Goal: Task Accomplishment & Management: Manage account settings

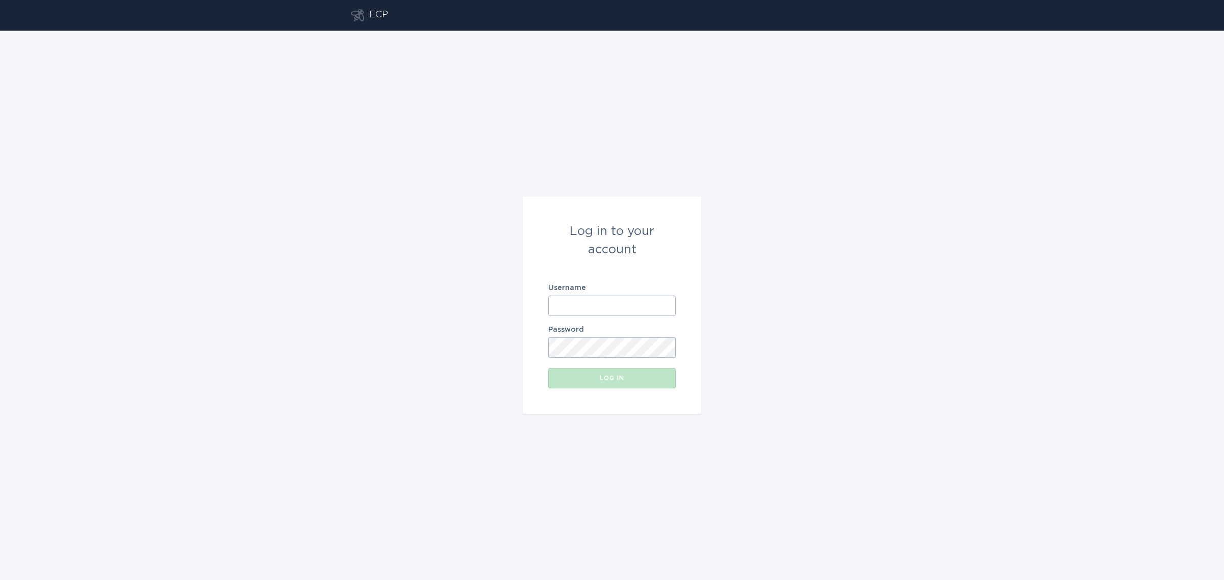
type input "[EMAIL_ADDRESS][DOMAIN_NAME]"
click at [625, 375] on div "Log in" at bounding box center [611, 378] width 117 height 6
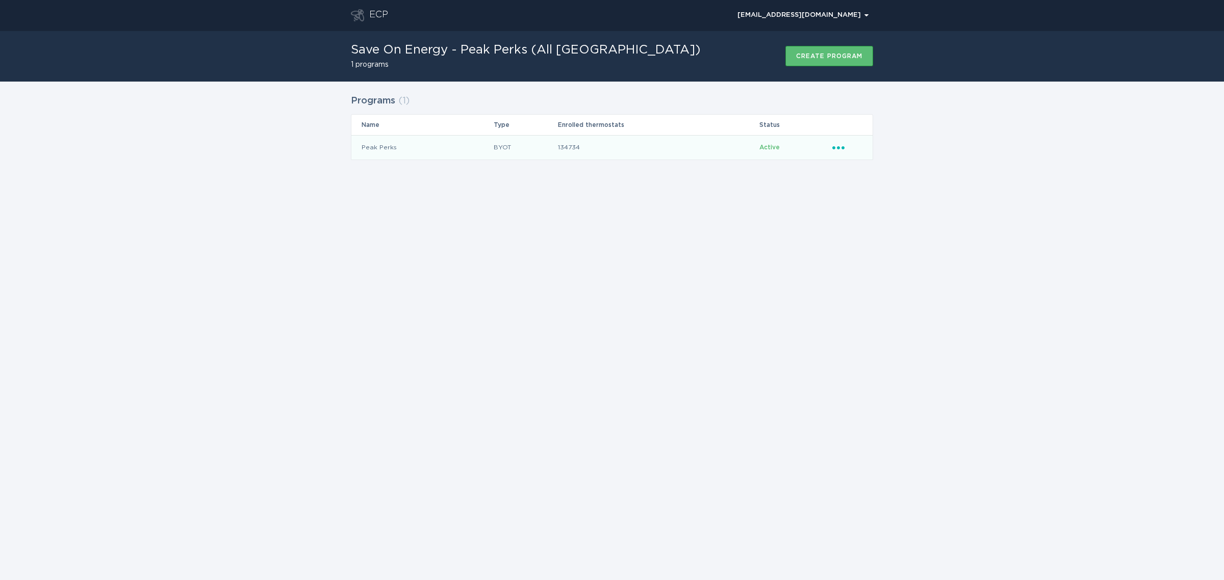
click at [843, 148] on icon "Popover menu" at bounding box center [838, 147] width 12 height 3
click at [860, 192] on div "Remove thermostat" at bounding box center [886, 188] width 106 height 23
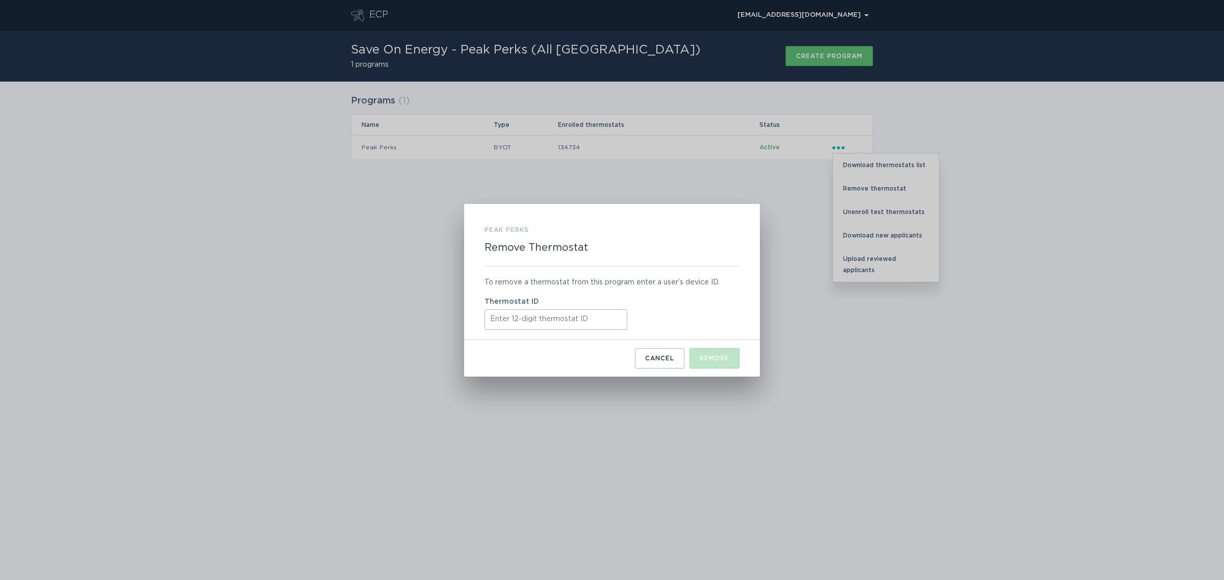
click at [578, 333] on div "To remove a thermostat from this program enter a user’s device ID. Thermostat ID" at bounding box center [611, 303] width 255 height 73
click at [582, 323] on input "Thermostat ID" at bounding box center [555, 319] width 143 height 20
paste input "445249196039"
type input "445249196039"
click at [705, 353] on button "Remove" at bounding box center [714, 358] width 50 height 20
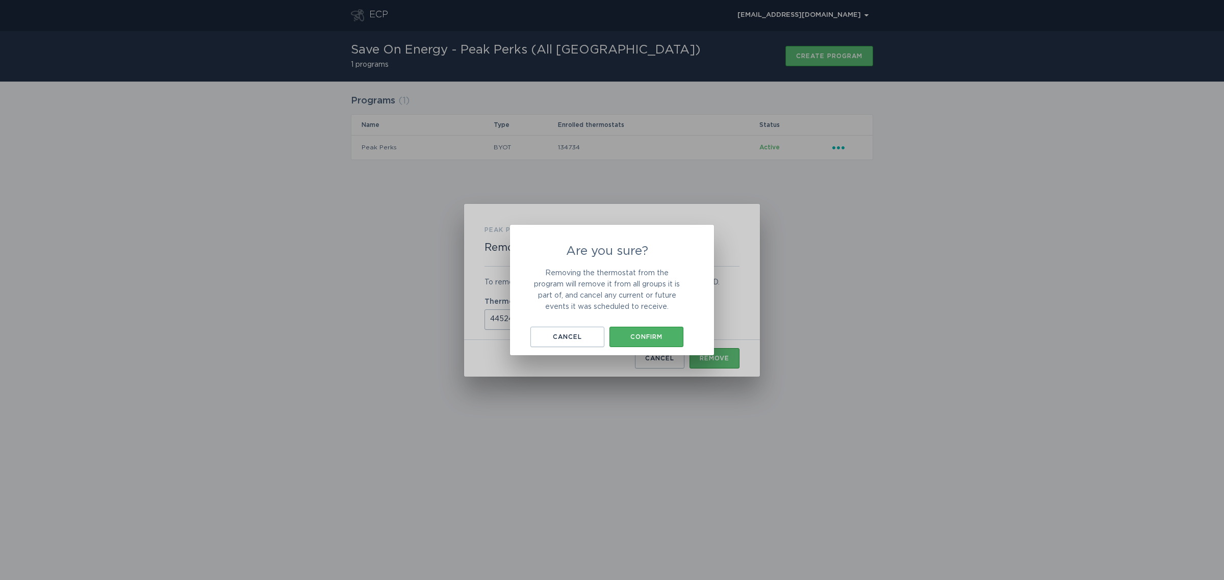
click at [656, 337] on div "Confirm" at bounding box center [646, 337] width 64 height 6
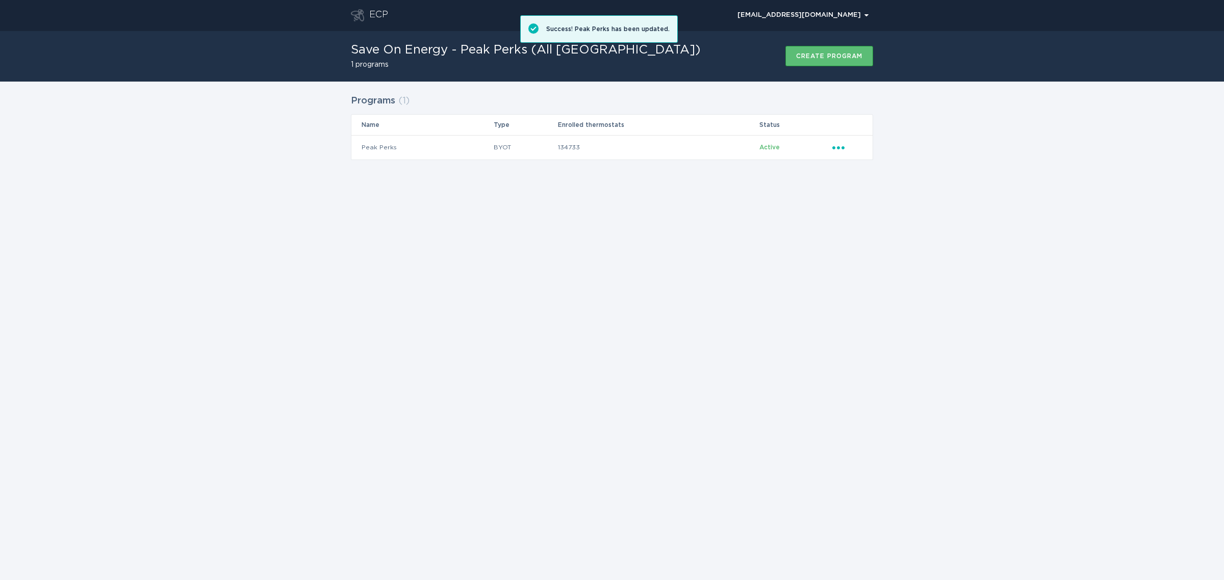
click at [673, 371] on div "ECP [EMAIL_ADDRESS][DOMAIN_NAME] Chevron Save On Energy - Peak Perks (All [GEOG…" at bounding box center [612, 290] width 1224 height 580
